Goal: Navigation & Orientation: Find specific page/section

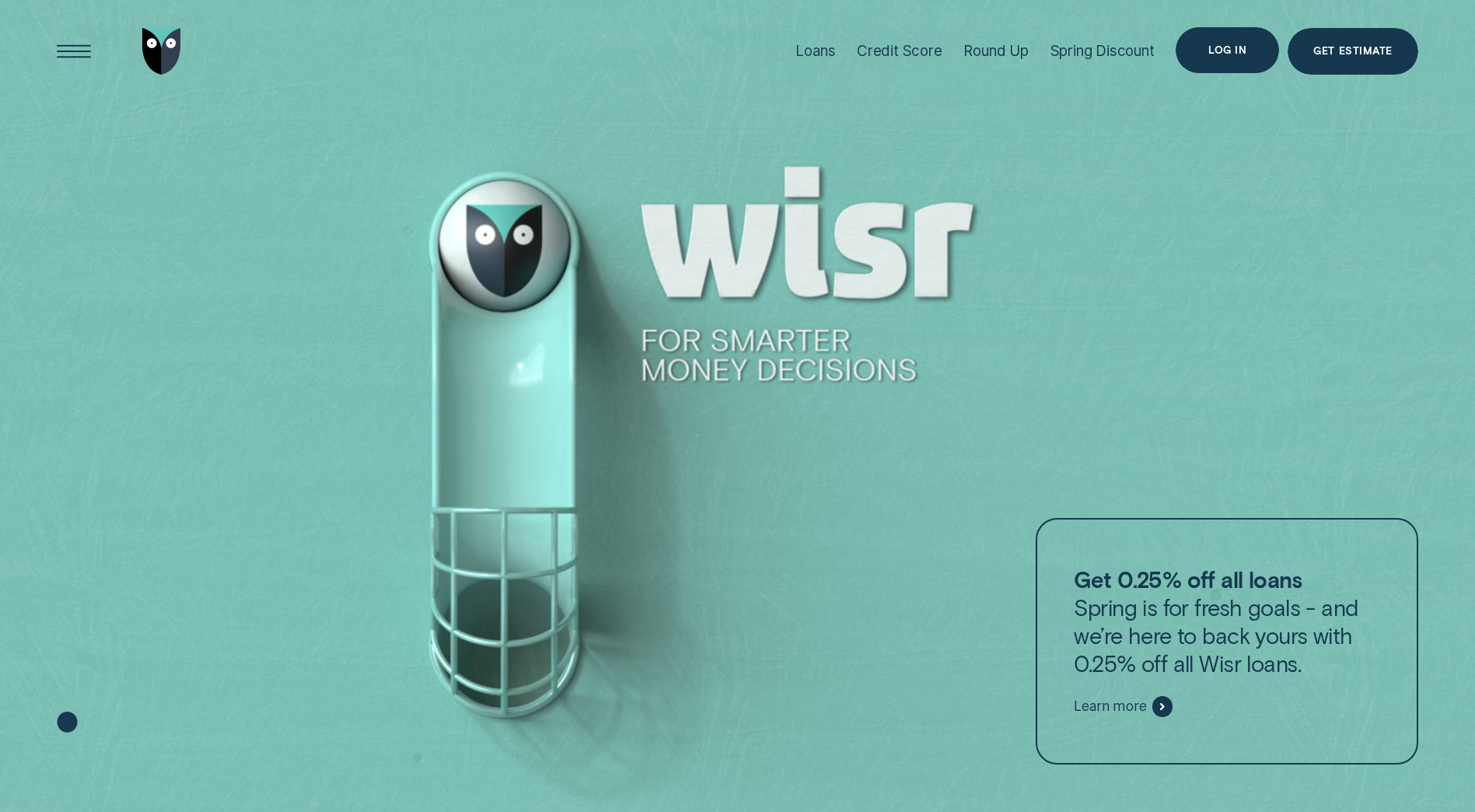
click at [1234, 46] on div "Log in" at bounding box center [1227, 51] width 38 height 10
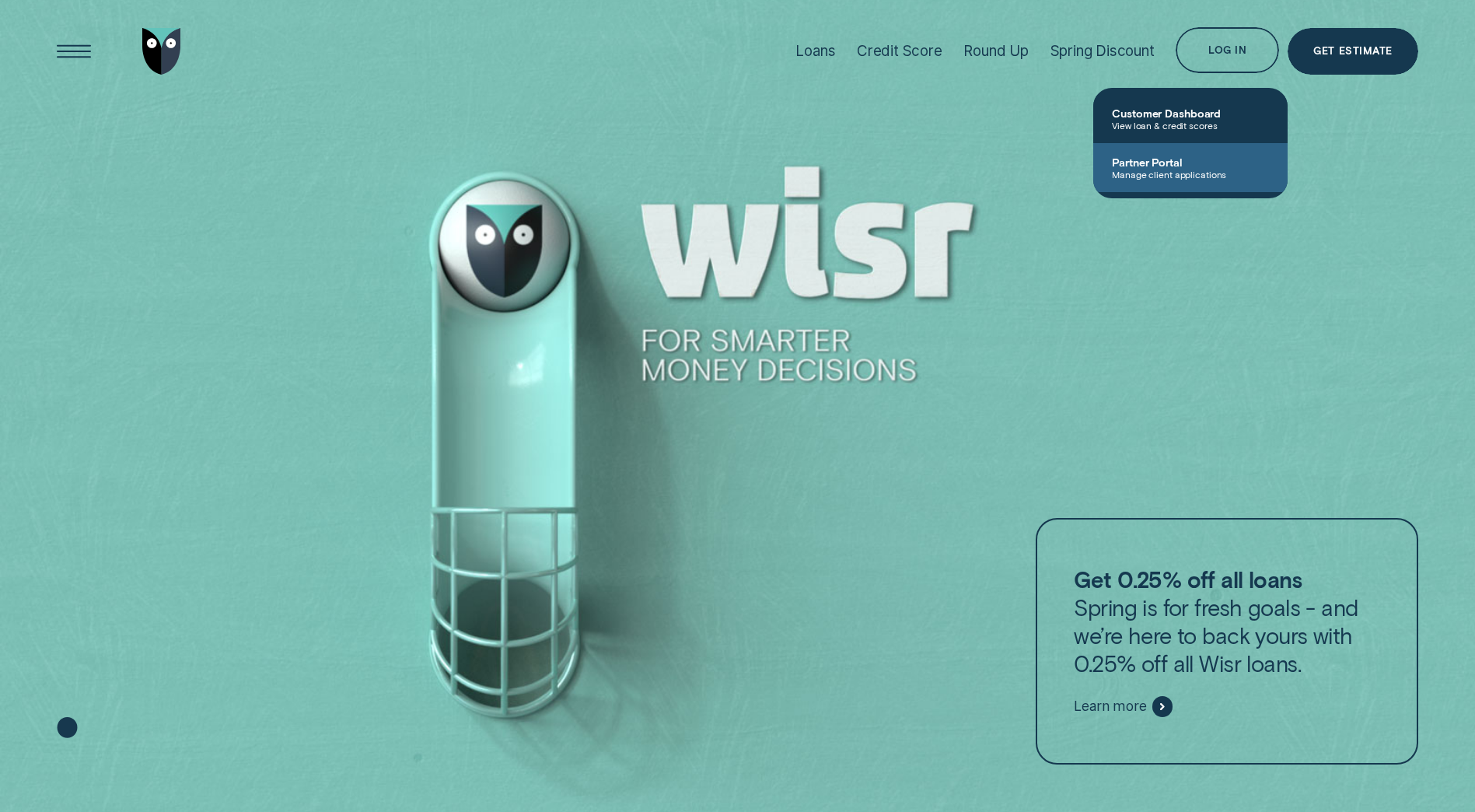
click at [1171, 167] on span "Partner Portal" at bounding box center [1191, 162] width 157 height 13
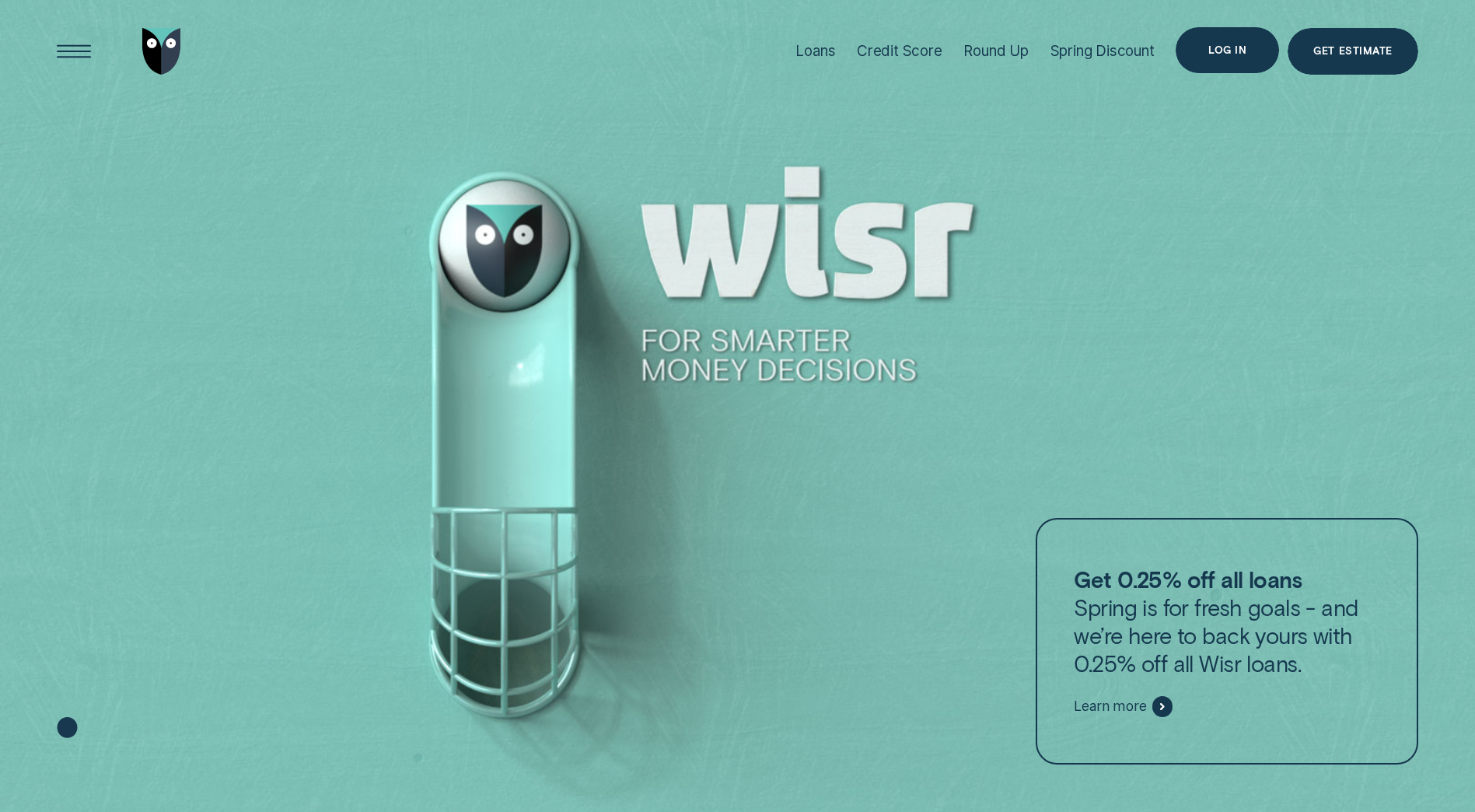
click at [1226, 46] on div "Log in" at bounding box center [1227, 51] width 38 height 10
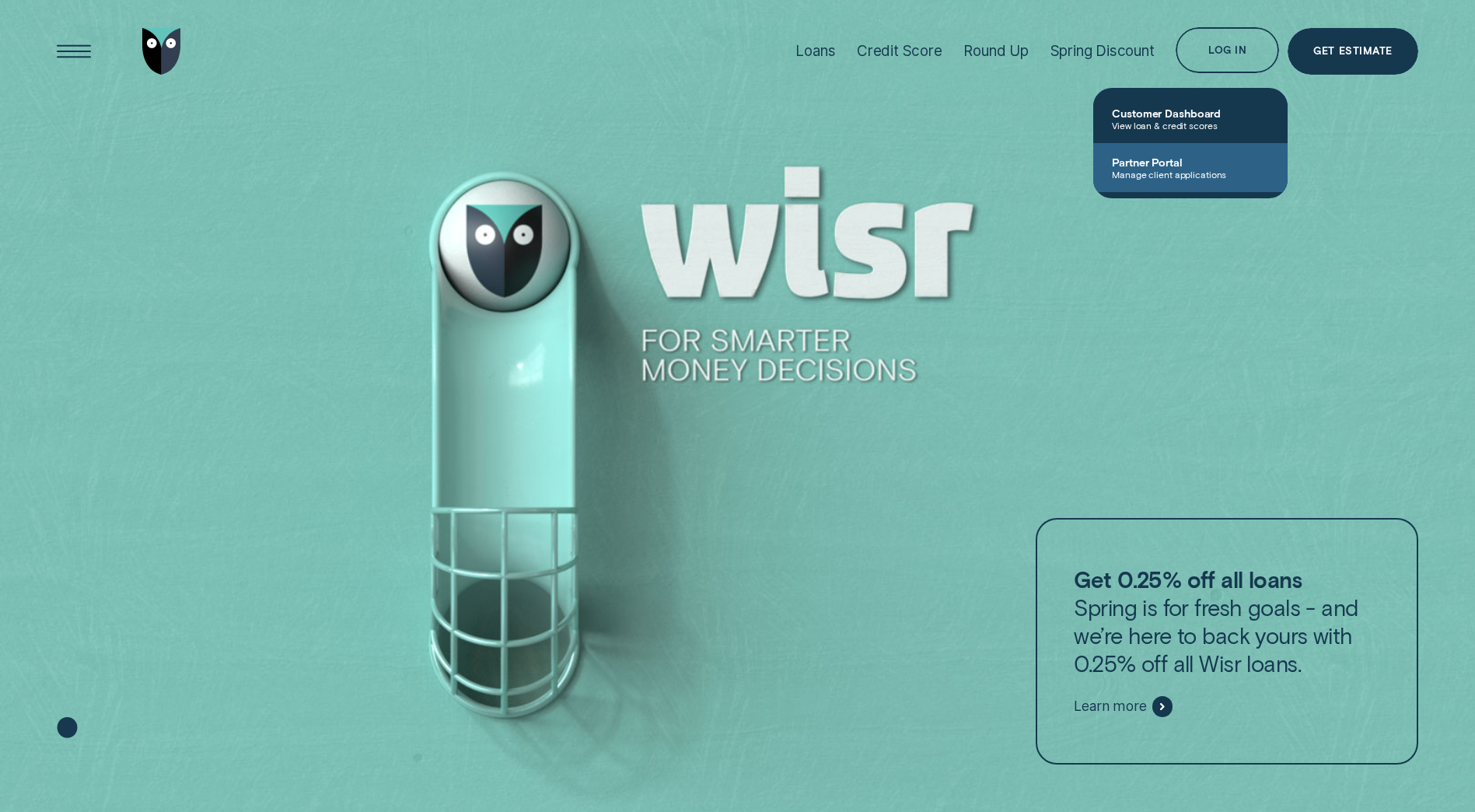
click at [1168, 164] on span "Partner Portal" at bounding box center [1191, 162] width 157 height 13
